Goal: Information Seeking & Learning: Learn about a topic

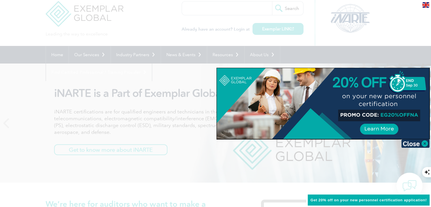
scroll to position [8, 0]
click at [427, 147] on img at bounding box center [415, 143] width 28 height 9
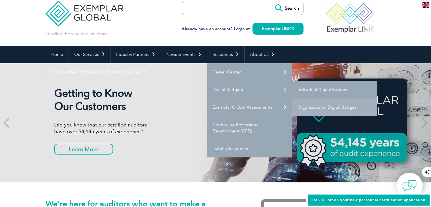
click at [311, 91] on link "Individual Digital Badges" at bounding box center [334, 90] width 85 height 18
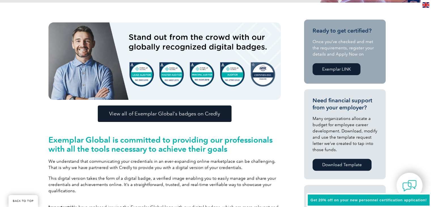
scroll to position [137, 0]
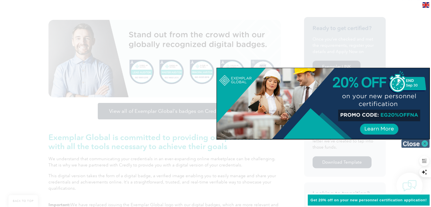
click at [427, 143] on img at bounding box center [415, 143] width 28 height 9
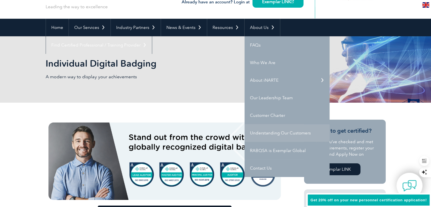
scroll to position [35, 0]
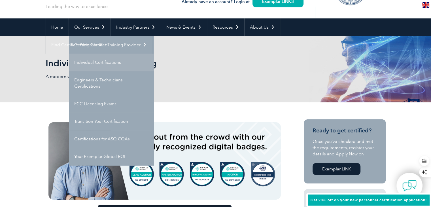
click at [95, 65] on link "Individual Certifications" at bounding box center [111, 63] width 85 height 18
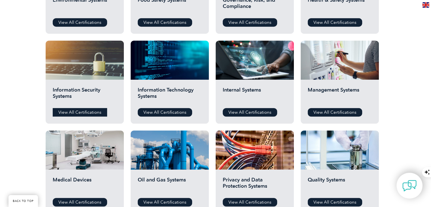
scroll to position [261, 0]
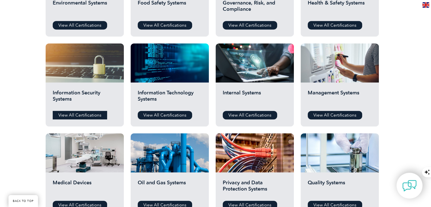
click at [82, 117] on link "View All Certifications" at bounding box center [80, 115] width 54 height 9
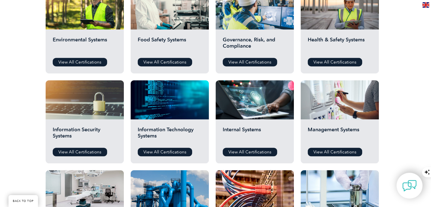
scroll to position [225, 0]
click at [248, 62] on link "View All Certifications" at bounding box center [250, 62] width 54 height 9
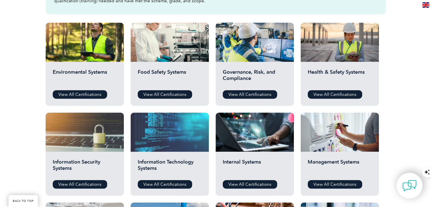
scroll to position [192, 0]
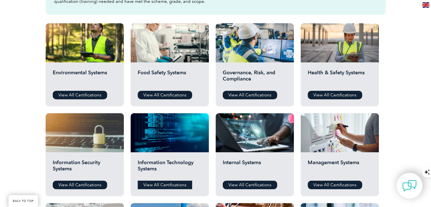
click at [180, 183] on link "View All Certifications" at bounding box center [165, 185] width 54 height 9
click at [268, 92] on link "View All Certifications" at bounding box center [250, 95] width 54 height 9
click at [78, 186] on link "View All Certifications" at bounding box center [80, 185] width 54 height 9
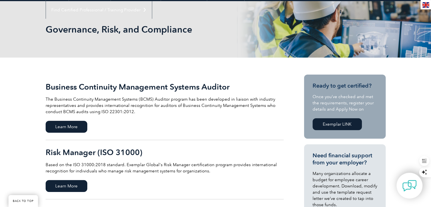
scroll to position [70, 0]
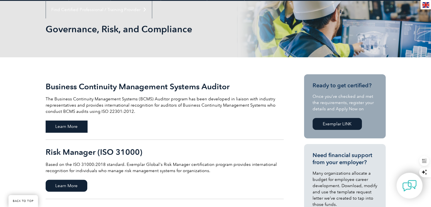
click at [64, 129] on span "Learn More" at bounding box center [67, 126] width 42 height 12
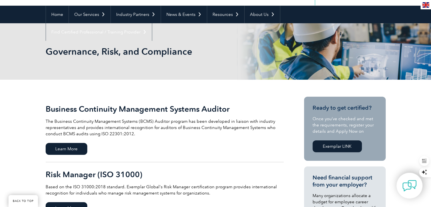
scroll to position [42, 0]
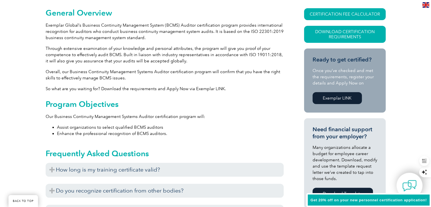
scroll to position [137, 0]
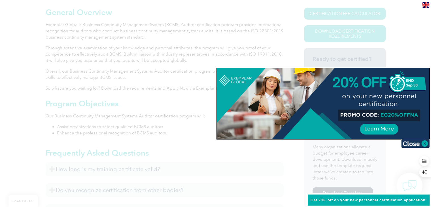
click at [189, 40] on div at bounding box center [215, 103] width 431 height 207
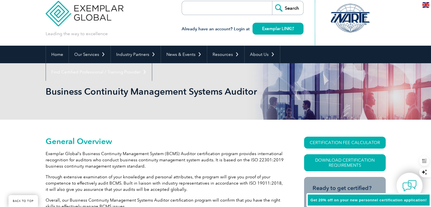
scroll to position [0, 0]
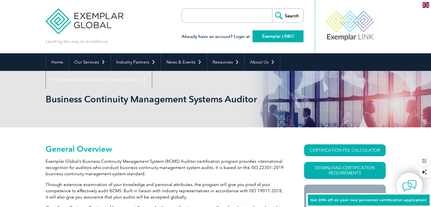
click at [267, 33] on link "Exemplar LINK" at bounding box center [278, 36] width 51 height 12
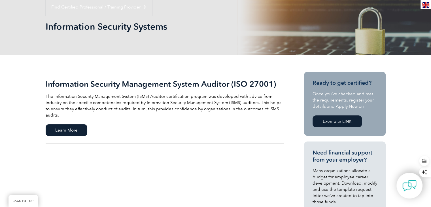
scroll to position [92, 0]
